Goal: Task Accomplishment & Management: Manage account settings

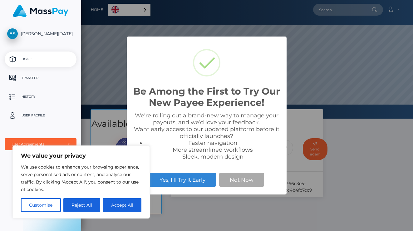
scroll to position [119, 332]
click at [225, 180] on button "Not Now" at bounding box center [241, 180] width 45 height 14
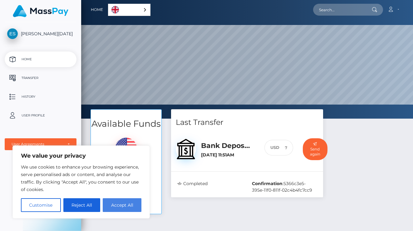
click at [120, 201] on button "Accept All" at bounding box center [122, 205] width 39 height 14
checkbox input "true"
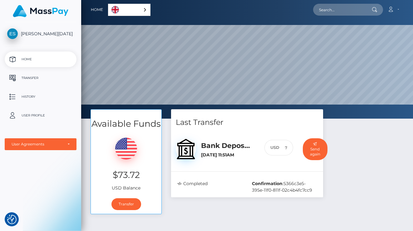
scroll to position [24, 0]
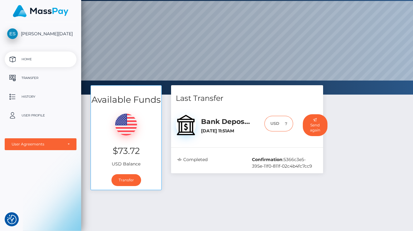
click at [290, 122] on input "73.72" at bounding box center [286, 124] width 14 height 16
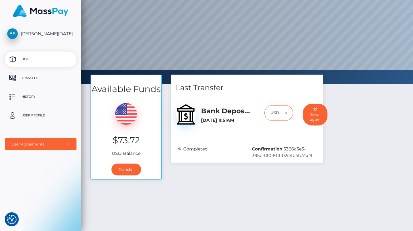
scroll to position [37, 0]
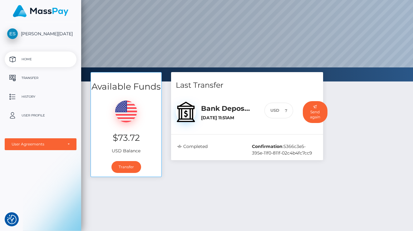
click at [241, 153] on div "Completed" at bounding box center [210, 149] width 74 height 13
click at [136, 166] on link "Transfer" at bounding box center [126, 167] width 30 height 12
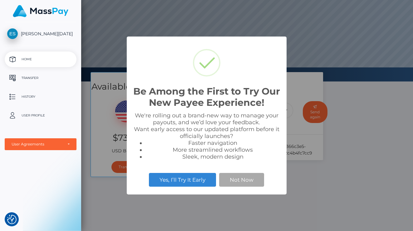
scroll to position [119, 332]
click at [223, 182] on button "Not Now" at bounding box center [241, 180] width 45 height 14
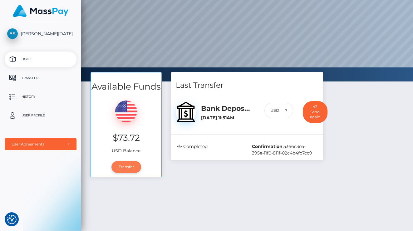
click at [128, 161] on link "Transfer" at bounding box center [126, 167] width 30 height 12
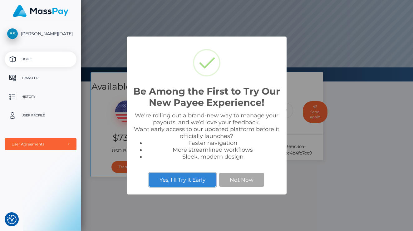
scroll to position [119, 332]
click at [235, 179] on button "Not Now" at bounding box center [241, 180] width 45 height 14
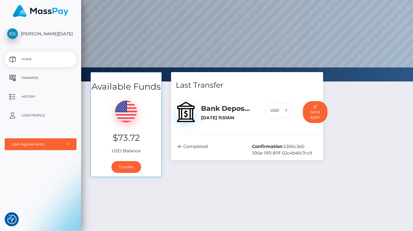
click at [275, 117] on div "USD" at bounding box center [271, 111] width 15 height 16
click at [275, 115] on div "USD" at bounding box center [271, 111] width 15 height 16
click at [285, 115] on input "73.72" at bounding box center [286, 111] width 14 height 16
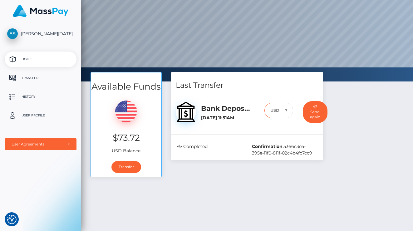
click at [245, 162] on div "Last Transfer Bank Deposit - SEPA / EUR May 25, 2025 11:51AM 73.72 :" at bounding box center [246, 127] width 161 height 111
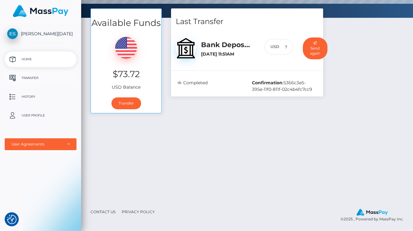
scroll to position [101, 0]
click at [47, 74] on p "Transfer" at bounding box center [40, 77] width 67 height 9
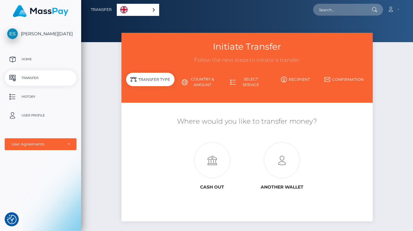
click at [128, 10] on link "English" at bounding box center [138, 10] width 42 height 12
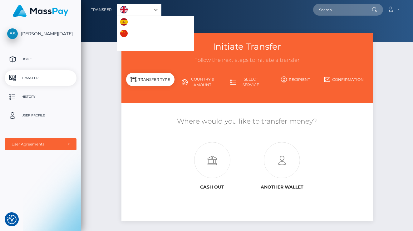
click at [105, 36] on div at bounding box center [247, 21] width 332 height 42
click at [185, 99] on div "Initiate Transfer Follow the next steps to initiate a transfer Transfer Type Co…" at bounding box center [247, 68] width 252 height 70
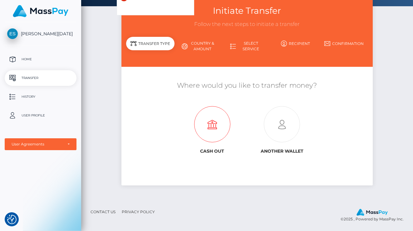
scroll to position [36, 0]
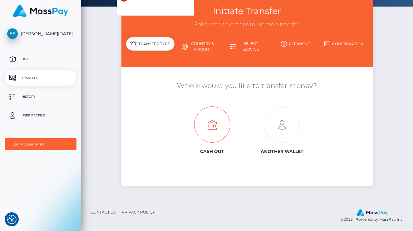
click at [189, 129] on icon at bounding box center [212, 125] width 70 height 36
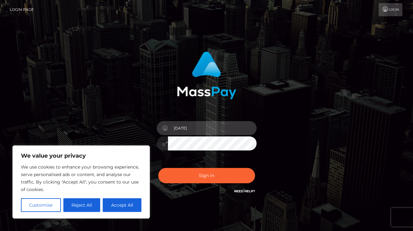
type input "[DATE]"
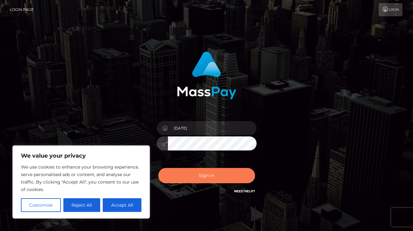
click at [188, 170] on button "Sign in" at bounding box center [206, 175] width 97 height 15
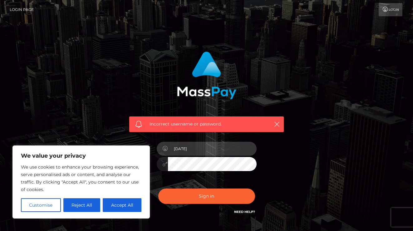
type input "2006-09-08"
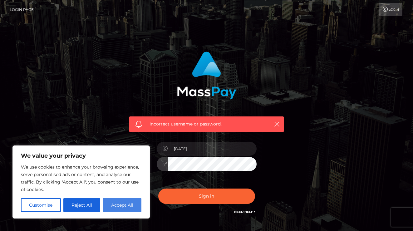
click at [111, 206] on button "Accept All" at bounding box center [122, 205] width 39 height 14
checkbox input "true"
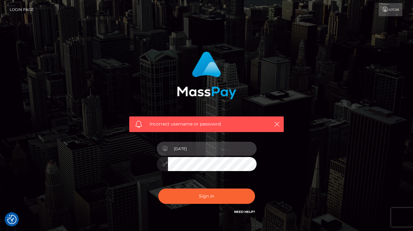
click at [168, 149] on input "2006-09-08" at bounding box center [212, 149] width 89 height 14
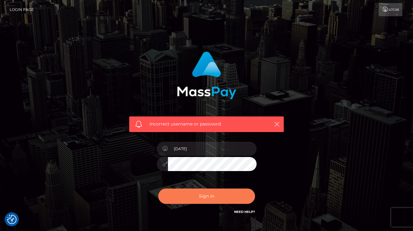
click at [186, 198] on button "Sign in" at bounding box center [206, 196] width 97 height 15
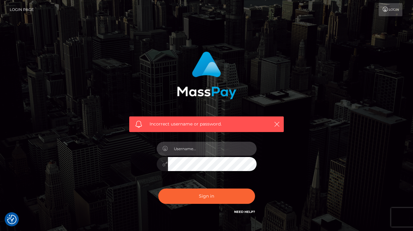
scroll to position [19, 0]
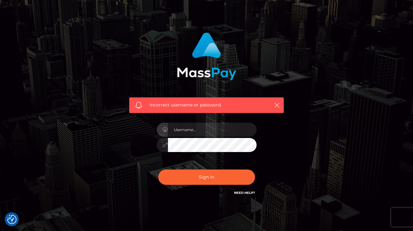
click at [241, 192] on link "Need Help?" at bounding box center [244, 193] width 21 height 4
